Goal: Transaction & Acquisition: Book appointment/travel/reservation

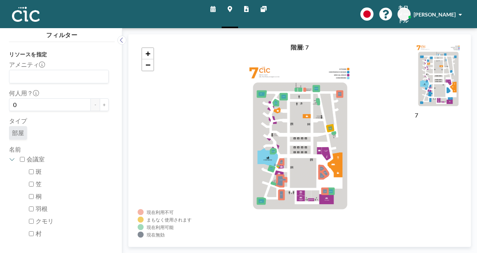
click at [211, 7] on icon at bounding box center [212, 9] width 5 height 6
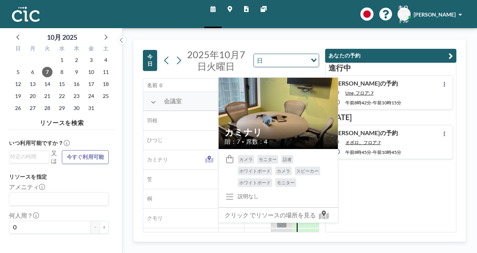
scroll to position [0, 569]
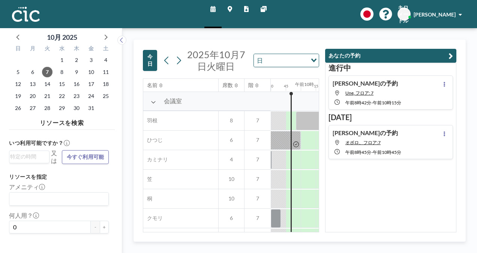
click at [399, 59] on button "あなたの予約" at bounding box center [390, 56] width 131 height 14
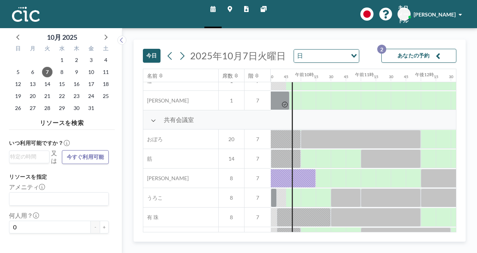
scroll to position [554, 569]
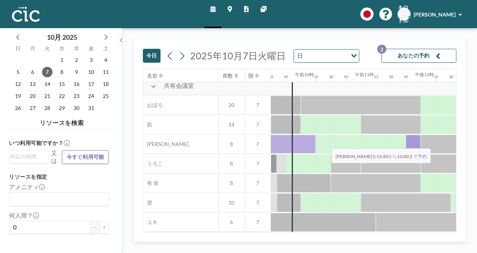
drag, startPoint x: 415, startPoint y: 140, endPoint x: 325, endPoint y: 142, distance: 90.3
click at [325, 142] on div at bounding box center [420, 143] width 1439 height 19
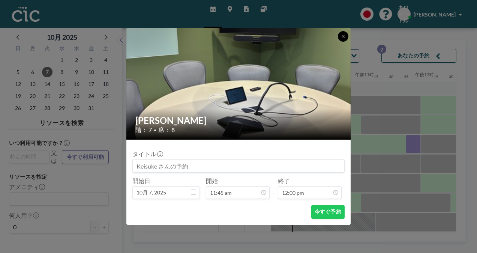
click at [341, 33] on button at bounding box center [343, 36] width 10 height 10
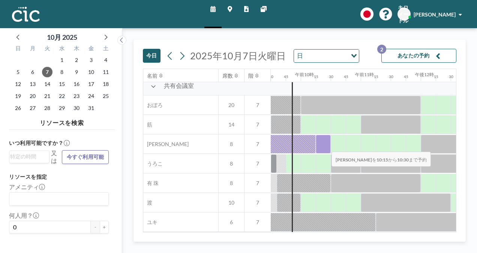
click at [325, 146] on div at bounding box center [322, 144] width 15 height 19
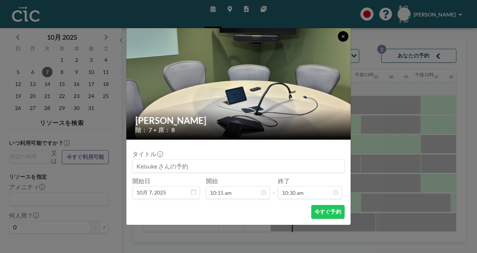
click at [343, 34] on icon at bounding box center [343, 36] width 4 height 4
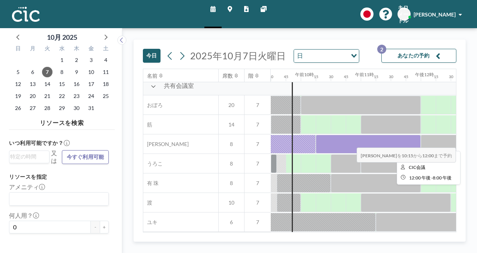
drag, startPoint x: 330, startPoint y: 145, endPoint x: 419, endPoint y: 142, distance: 89.2
click at [419, 142] on div at bounding box center [367, 144] width 105 height 19
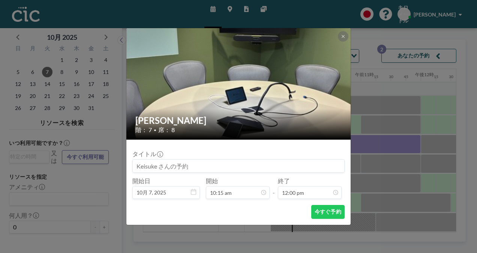
scroll to position [640, 0]
click at [321, 212] on font "今すぐ予約" at bounding box center [327, 211] width 27 height 7
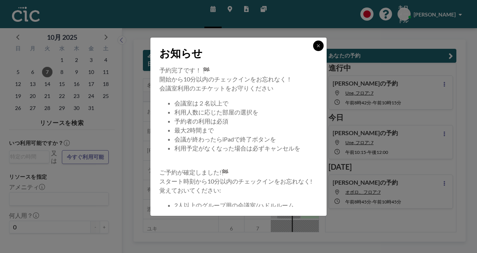
click at [319, 43] on icon at bounding box center [318, 45] width 4 height 4
